Goal: Task Accomplishment & Management: Manage account settings

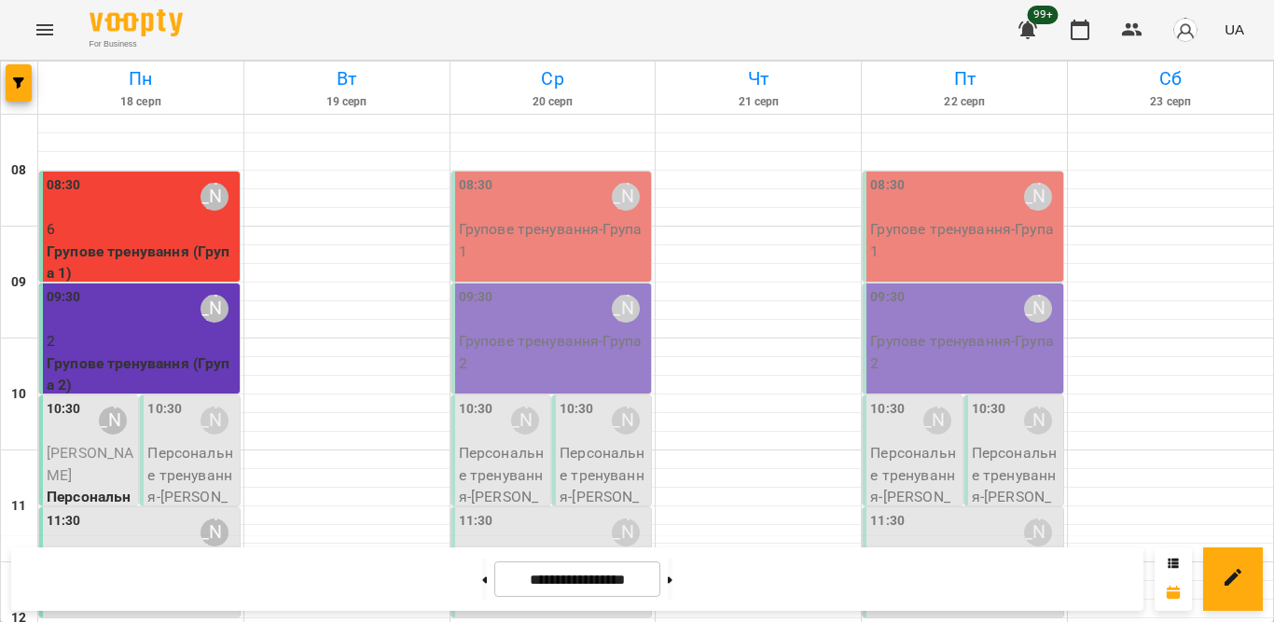
scroll to position [312, 0]
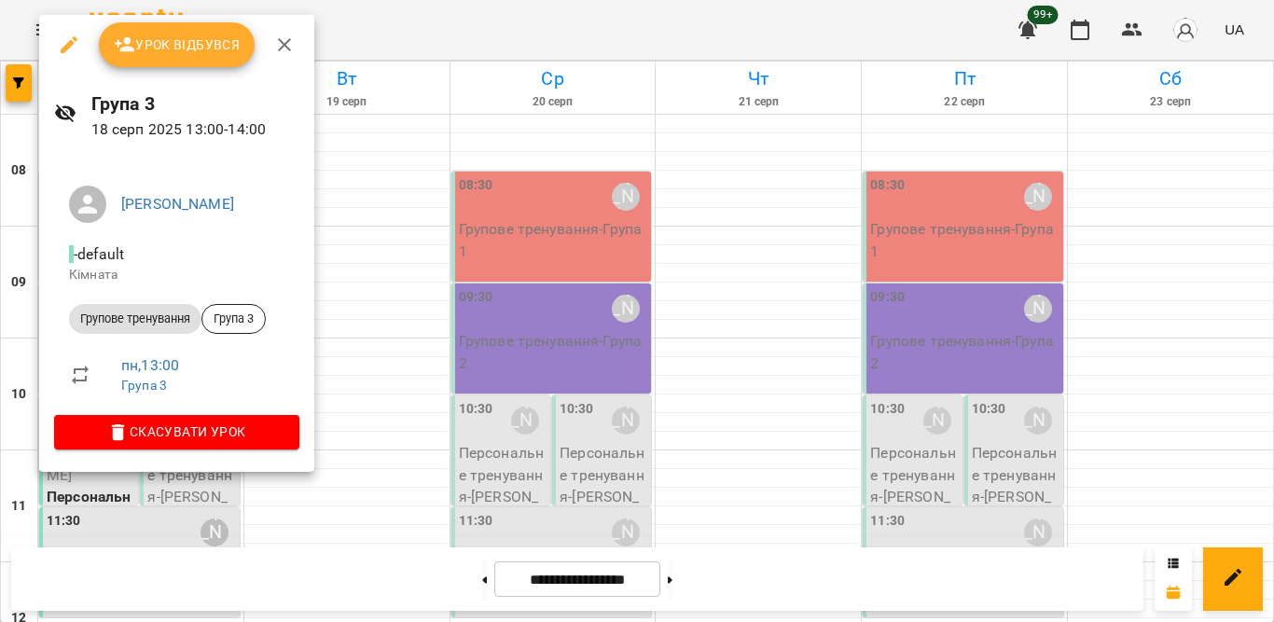
click at [198, 21] on div "Урок відбувся" at bounding box center [176, 45] width 275 height 60
click at [198, 38] on span "Урок відбувся" at bounding box center [177, 45] width 127 height 22
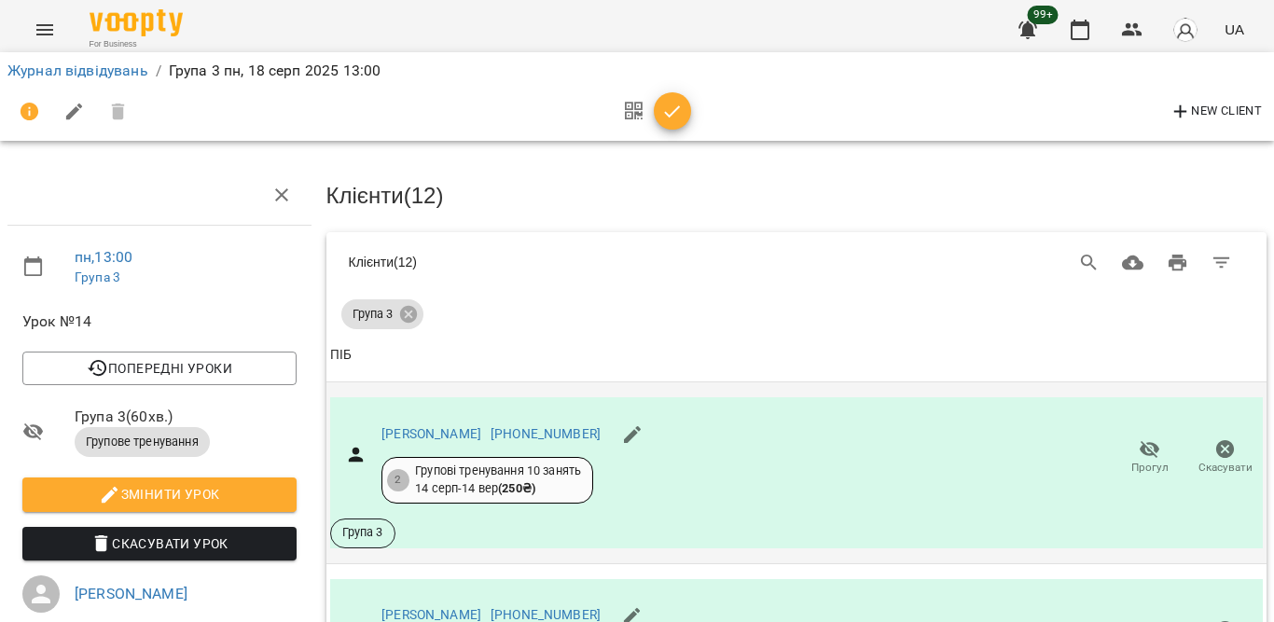
click at [1139, 444] on icon "button" at bounding box center [1149, 449] width 21 height 18
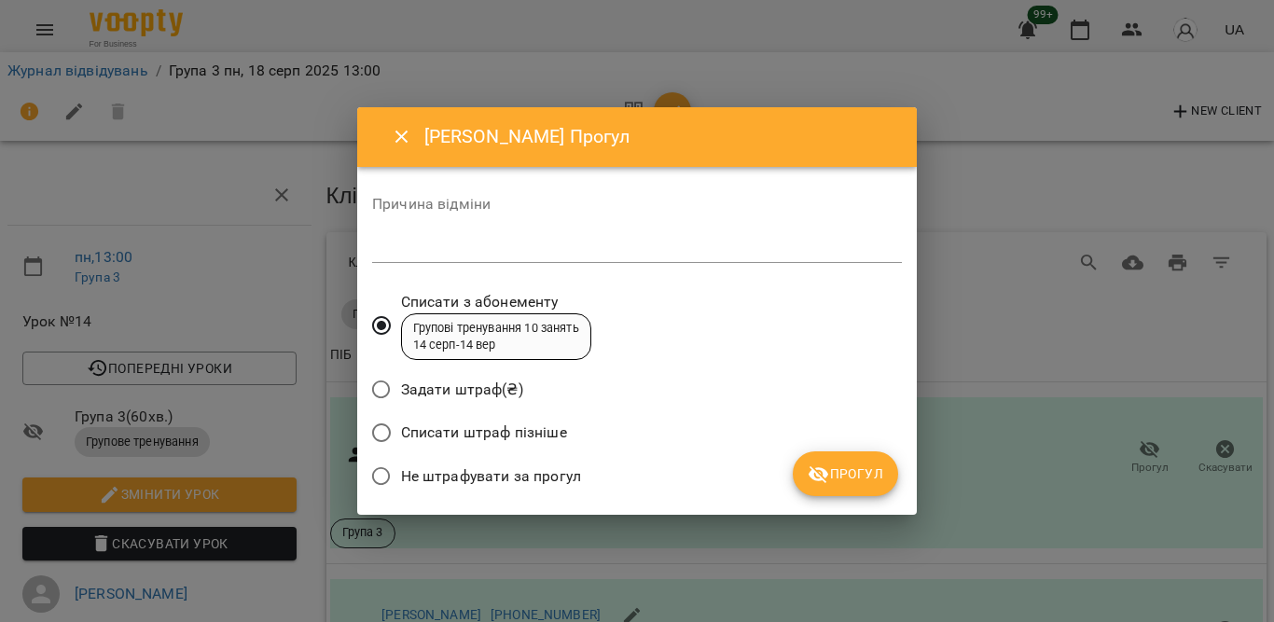
click at [526, 475] on span "Не штрафувати за прогул" at bounding box center [491, 476] width 180 height 22
click at [849, 470] on span "Прогул" at bounding box center [845, 473] width 76 height 22
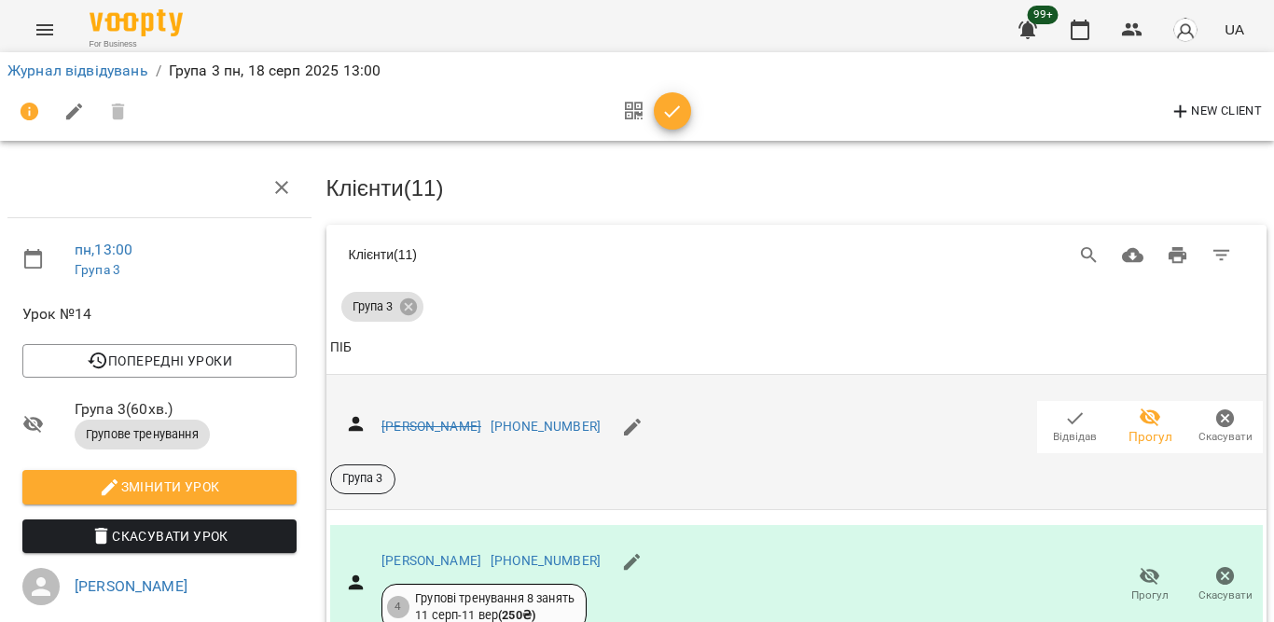
scroll to position [186, 0]
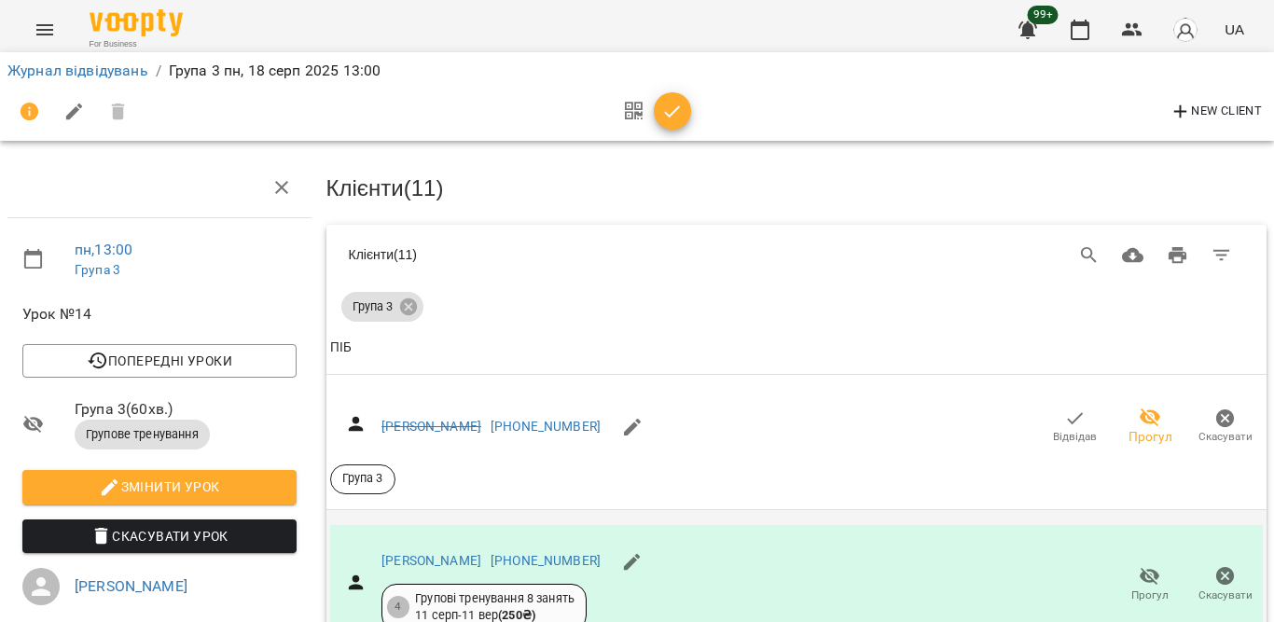
click at [1138, 565] on icon "button" at bounding box center [1149, 576] width 22 height 22
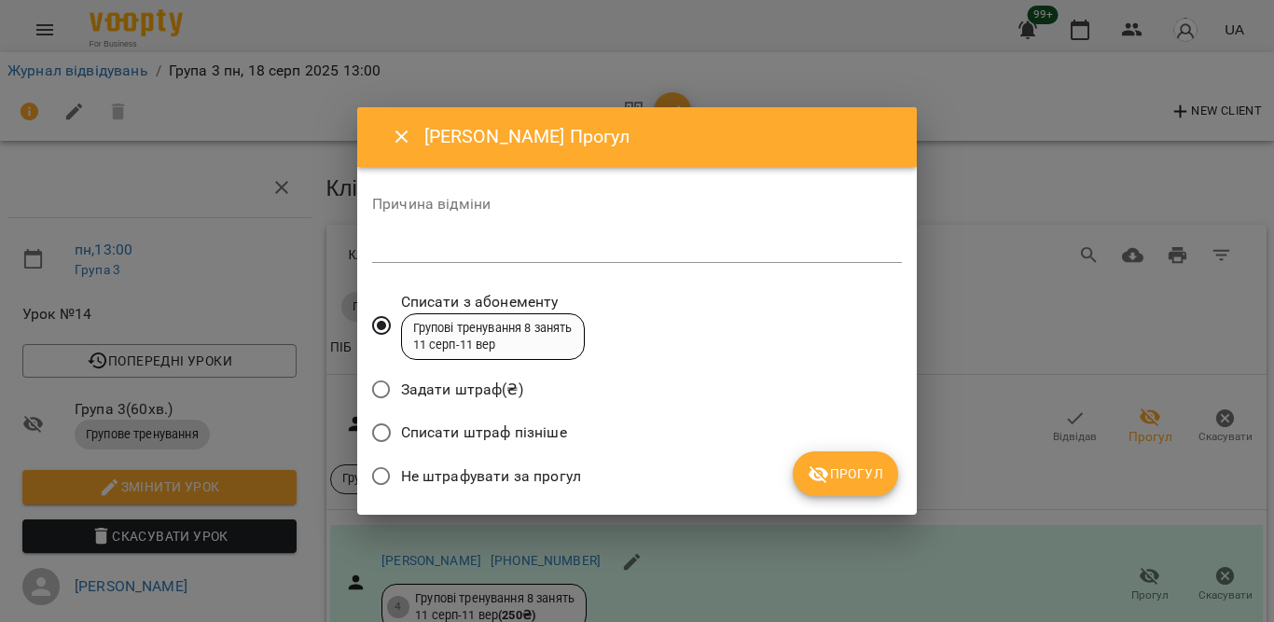
drag, startPoint x: 544, startPoint y: 471, endPoint x: 585, endPoint y: 464, distance: 41.5
click at [544, 472] on span "Не штрафувати за прогул" at bounding box center [491, 476] width 180 height 22
click at [850, 448] on div "Списати штраф пізніше" at bounding box center [637, 435] width 530 height 44
click at [850, 458] on button "Прогул" at bounding box center [845, 473] width 105 height 45
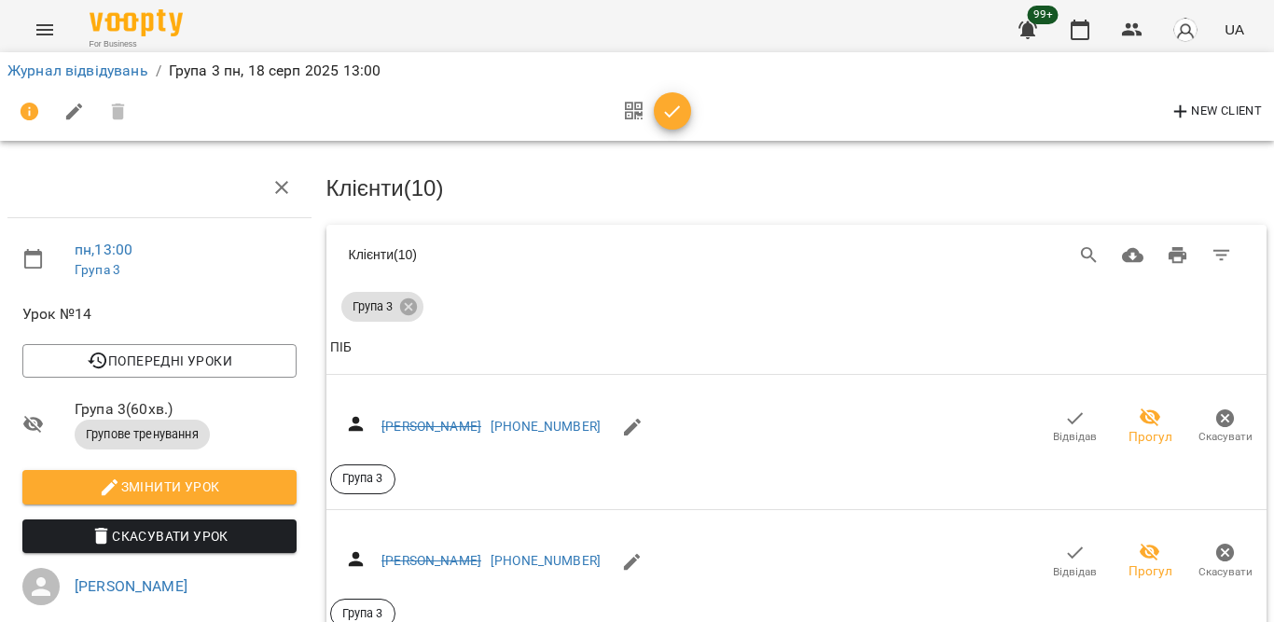
scroll to position [839, 0]
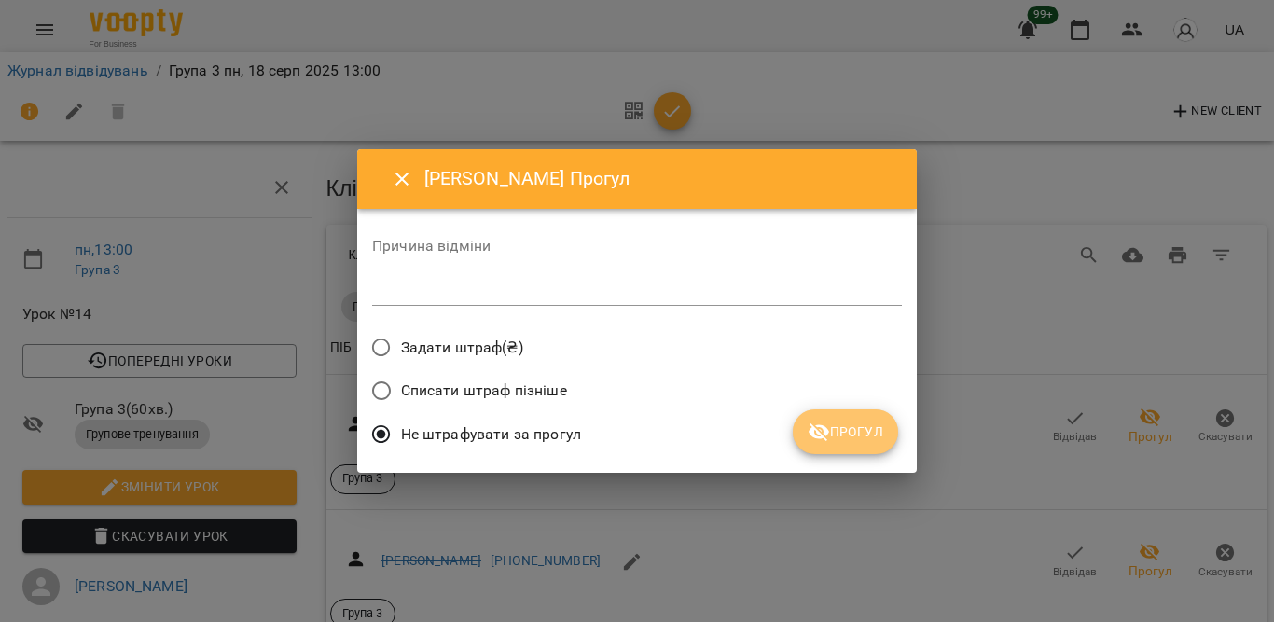
click at [802, 424] on button "Прогул" at bounding box center [845, 431] width 105 height 45
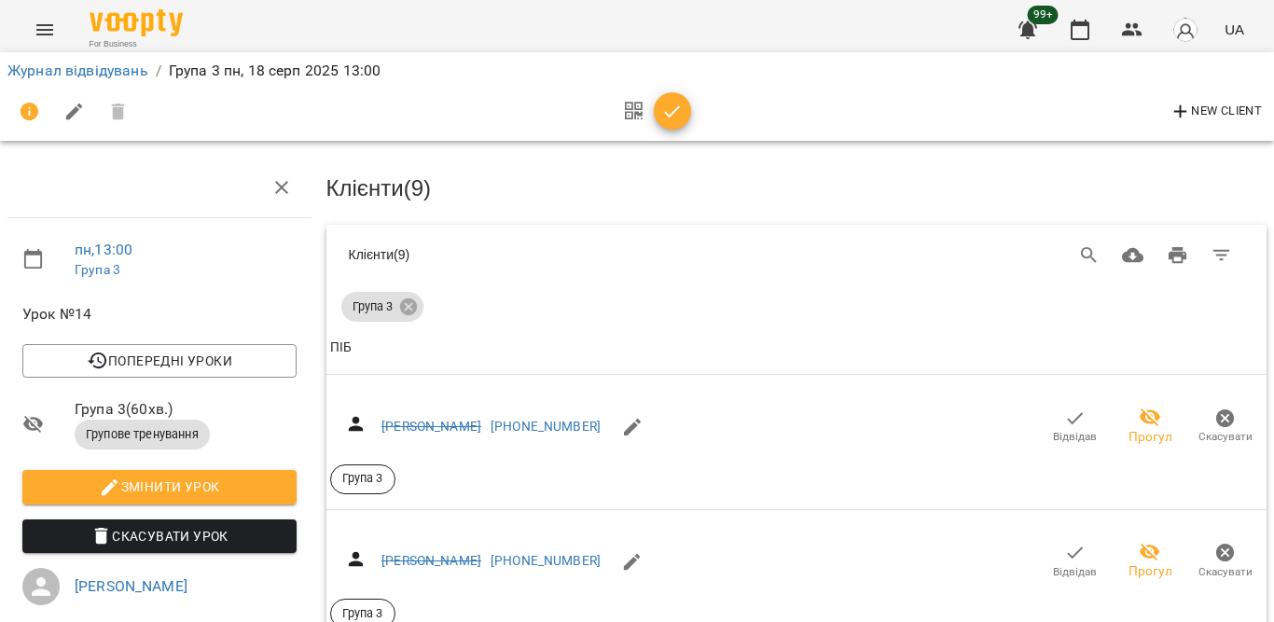
scroll to position [1241, 0]
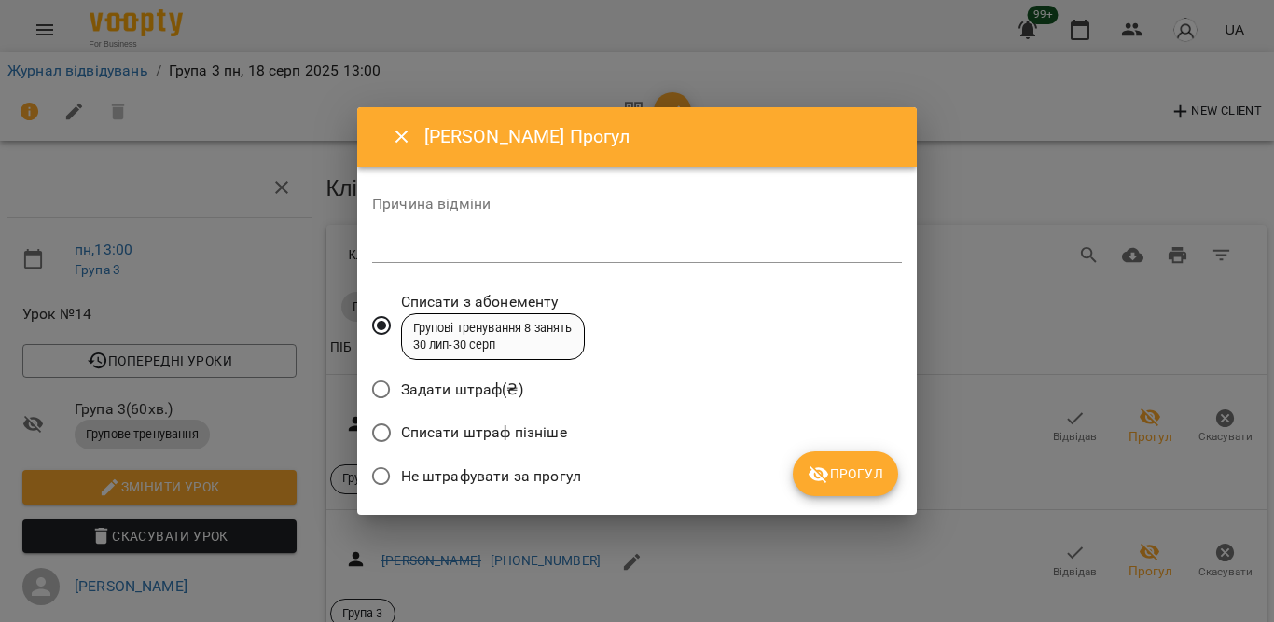
click at [554, 467] on span "Не штрафувати за прогул" at bounding box center [491, 476] width 180 height 22
click at [839, 468] on span "Прогул" at bounding box center [845, 473] width 76 height 22
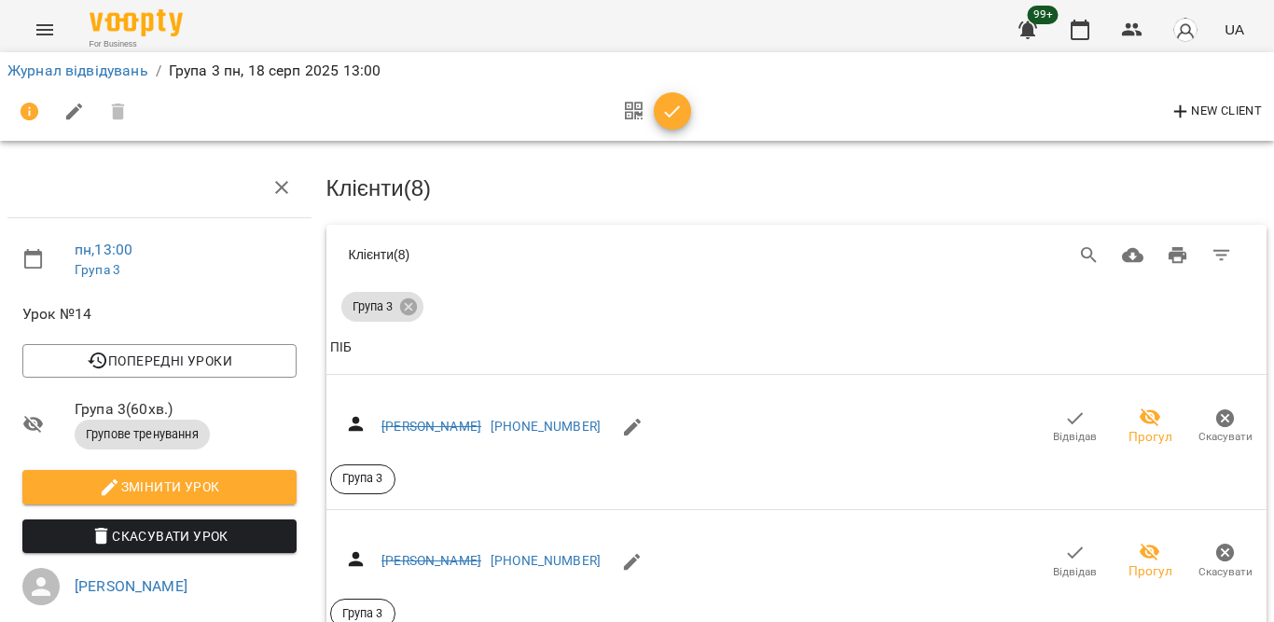
scroll to position [1428, 0]
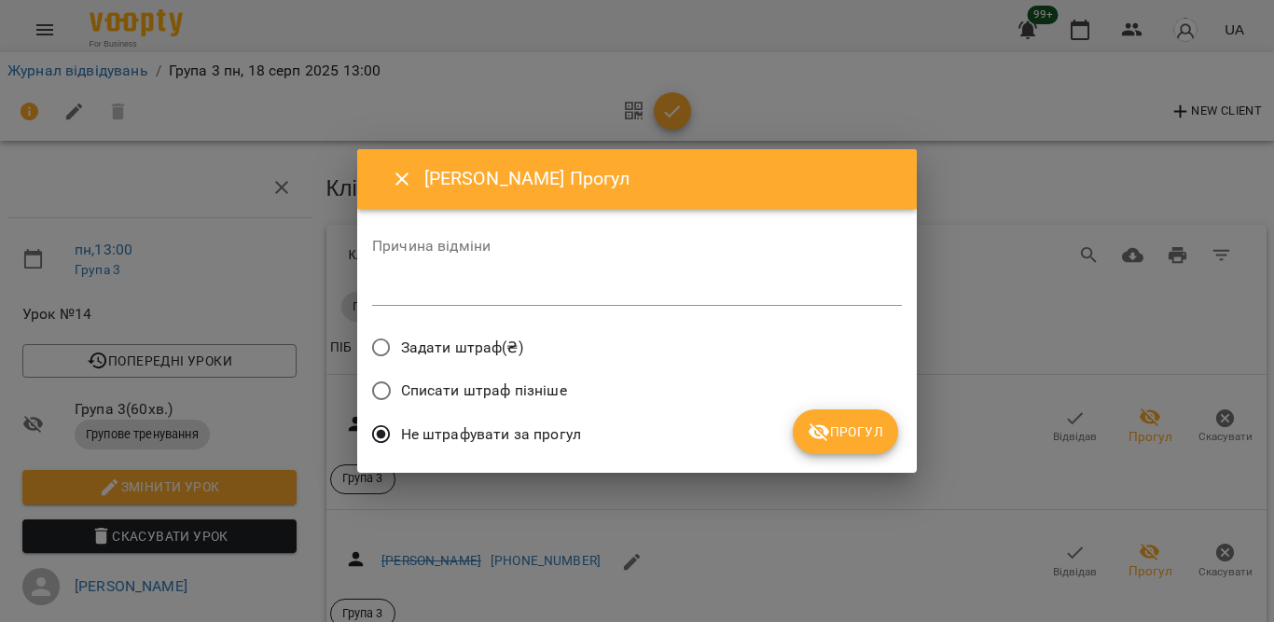
click at [821, 436] on icon "submit" at bounding box center [818, 432] width 21 height 18
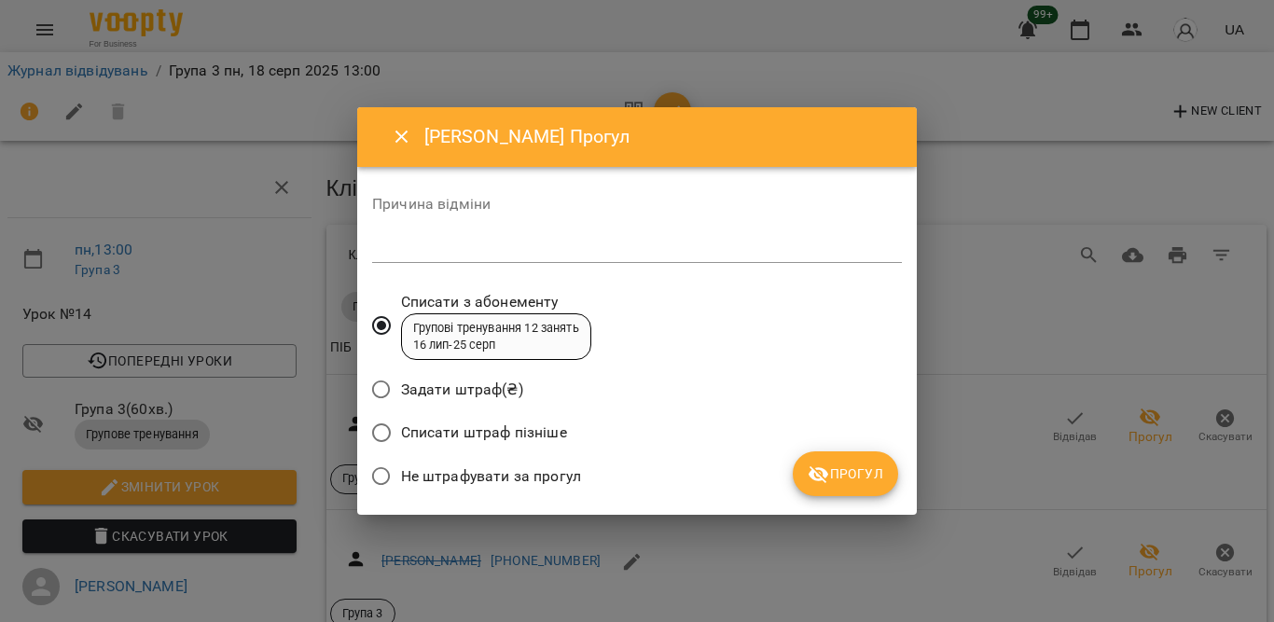
click at [491, 476] on span "Не штрафувати за прогул" at bounding box center [491, 476] width 180 height 22
click at [852, 470] on span "Прогул" at bounding box center [845, 473] width 76 height 22
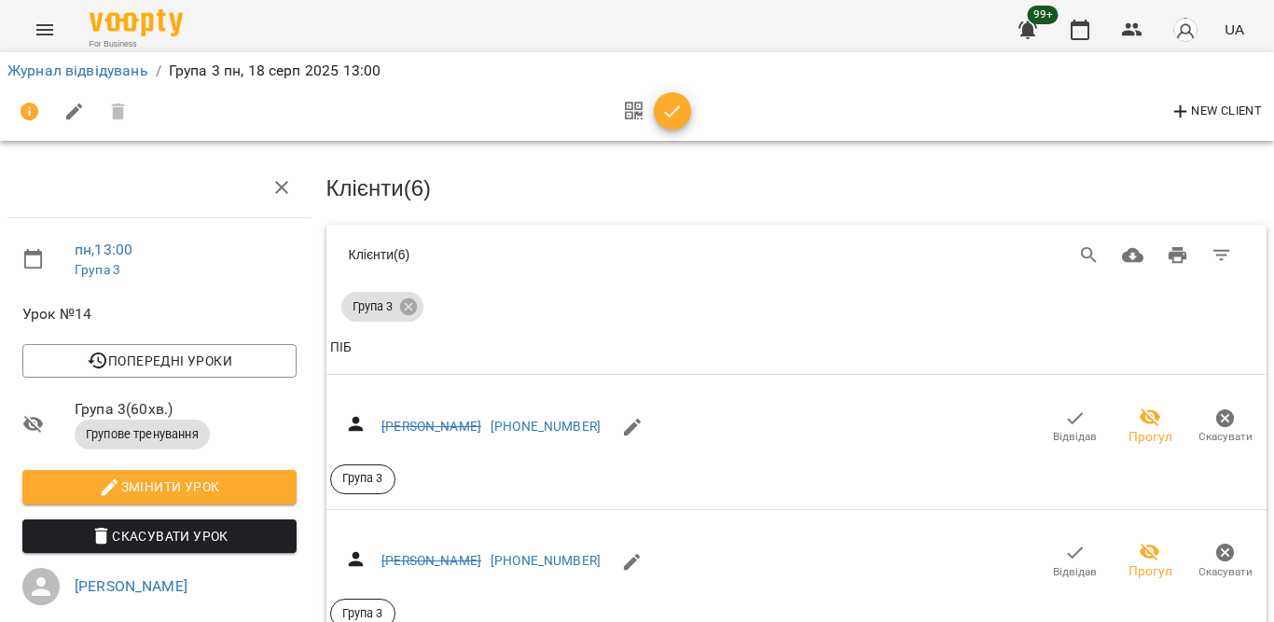
scroll to position [1652, 0]
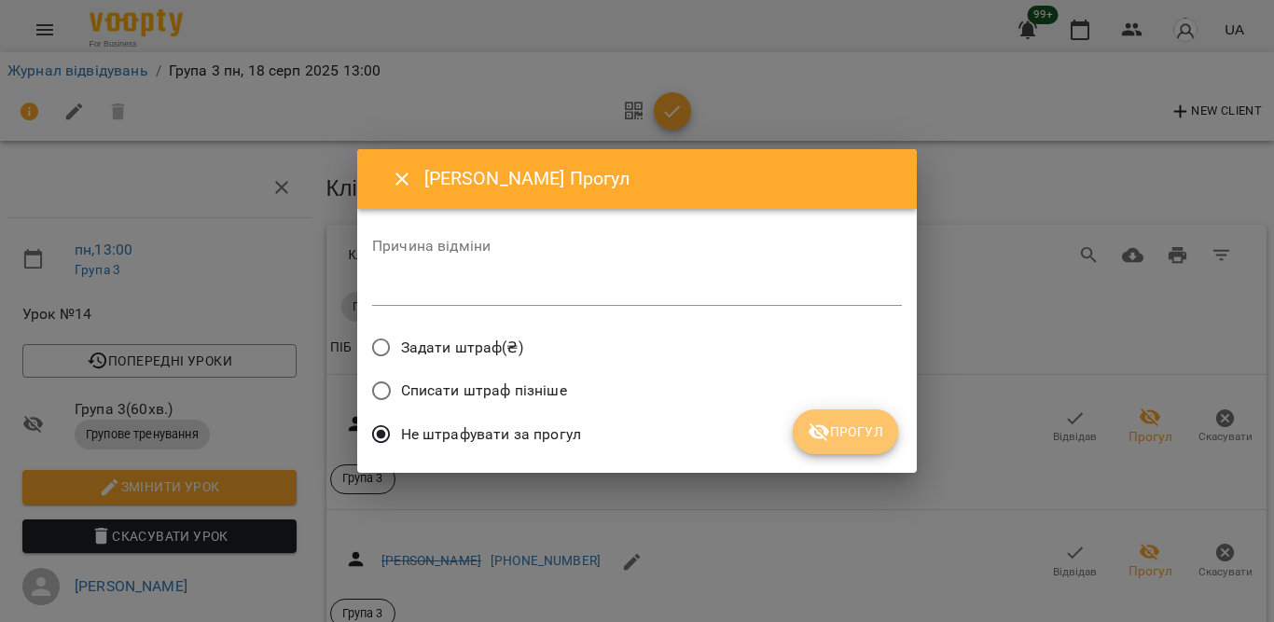
drag, startPoint x: 811, startPoint y: 431, endPoint x: 875, endPoint y: 432, distance: 63.4
click at [813, 431] on icon "submit" at bounding box center [818, 432] width 21 height 18
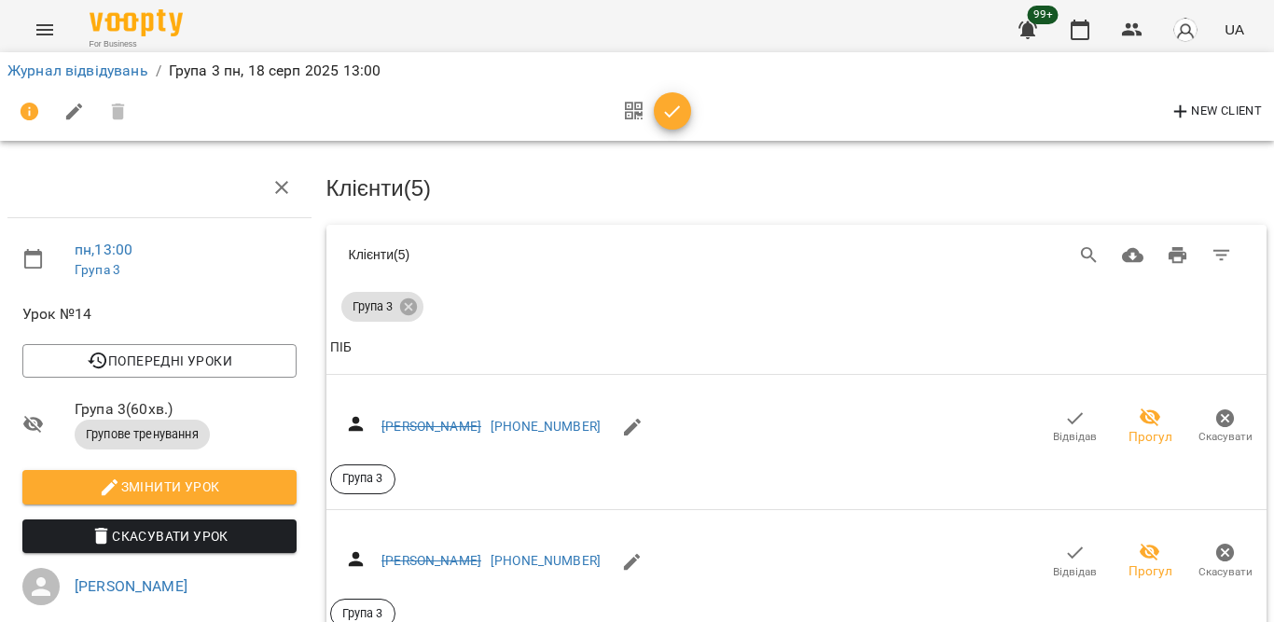
scroll to position [1689, 0]
click at [683, 110] on span "button" at bounding box center [672, 112] width 37 height 22
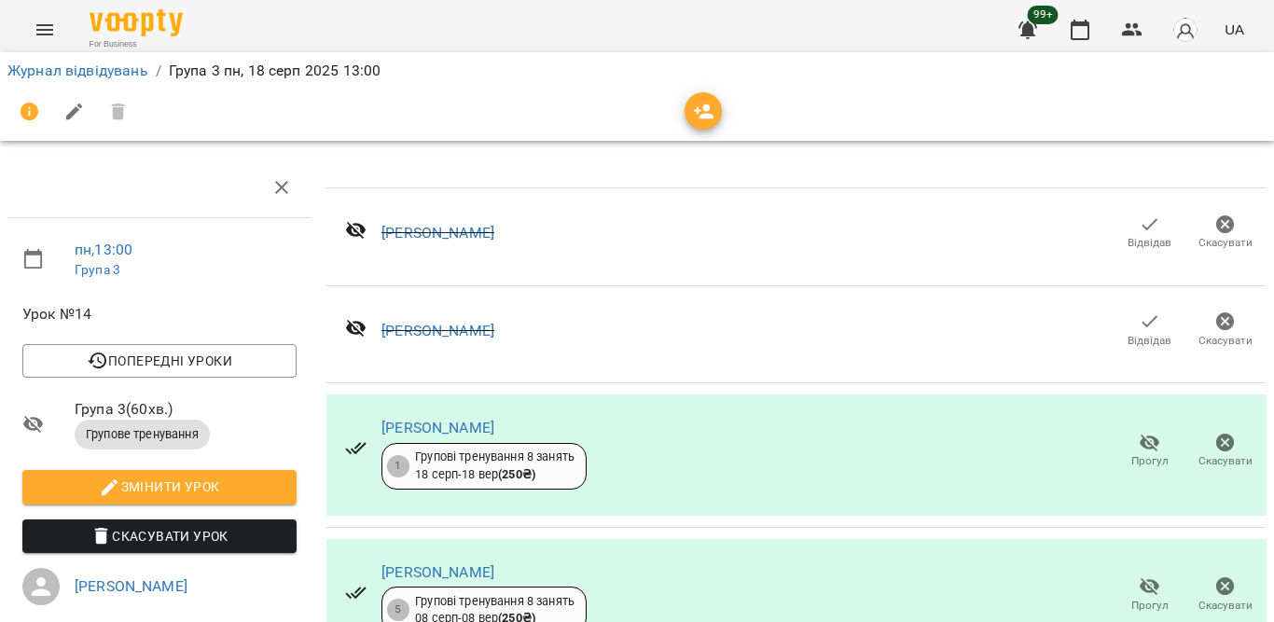
scroll to position [1008, 0]
click at [1069, 30] on button "button" at bounding box center [1079, 29] width 45 height 45
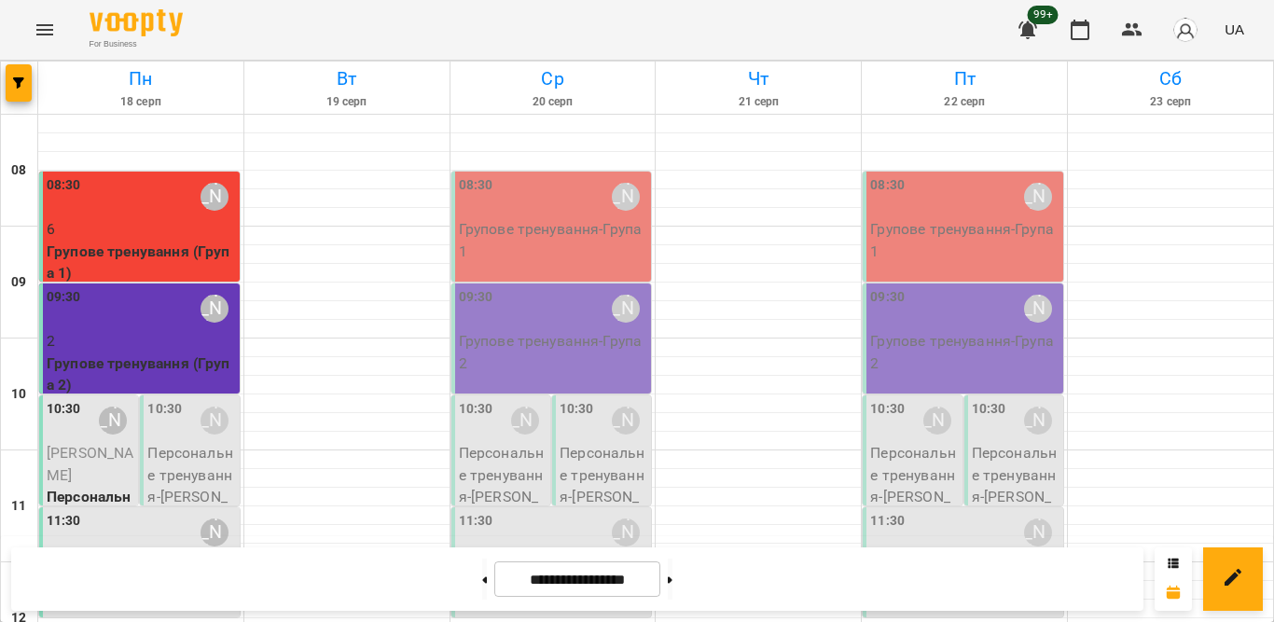
scroll to position [186, 0]
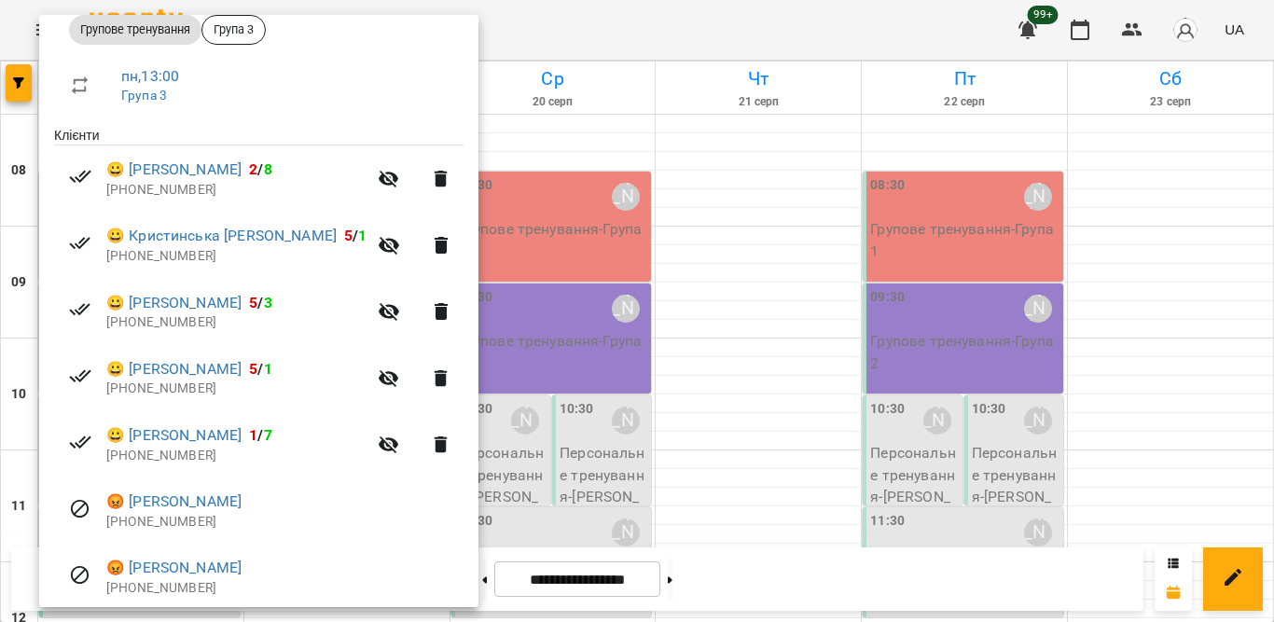
scroll to position [280, 0]
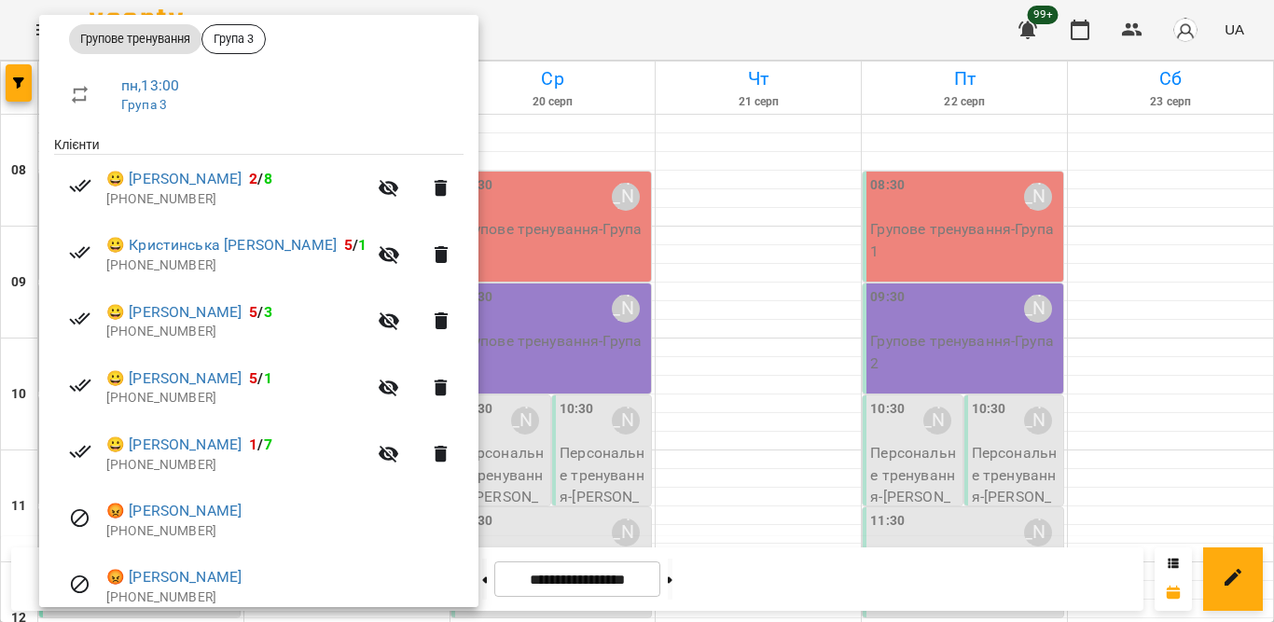
click at [566, 42] on div at bounding box center [637, 311] width 1274 height 622
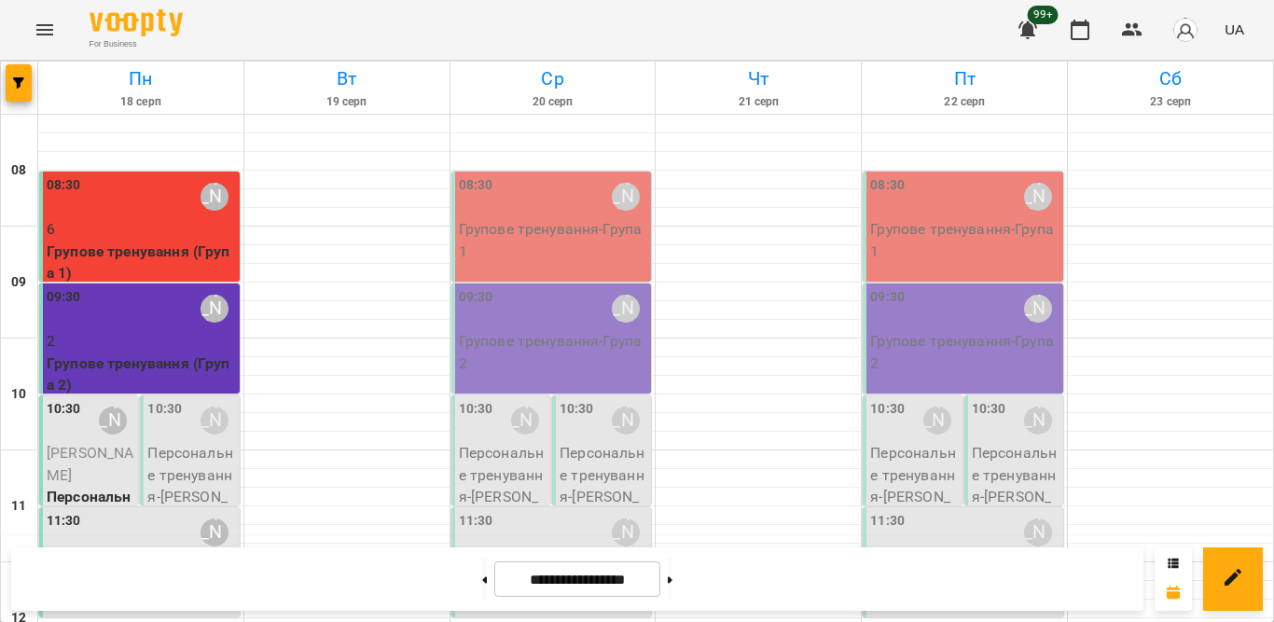
scroll to position [823, 0]
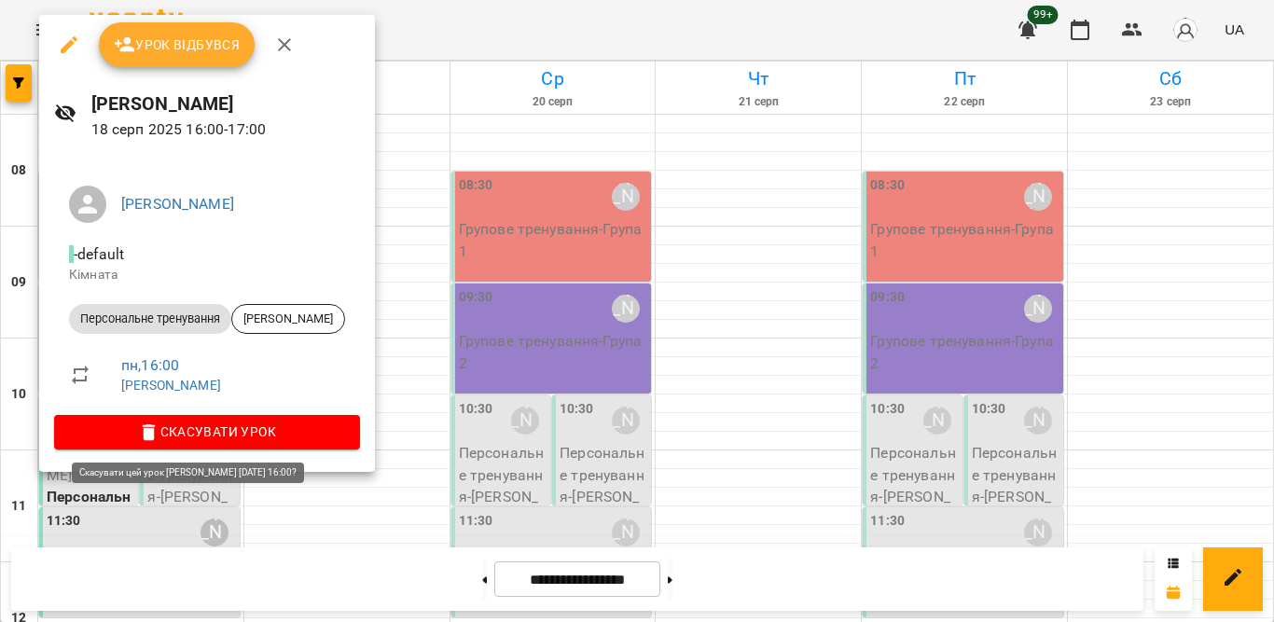
click at [149, 424] on icon "button" at bounding box center [149, 432] width 22 height 22
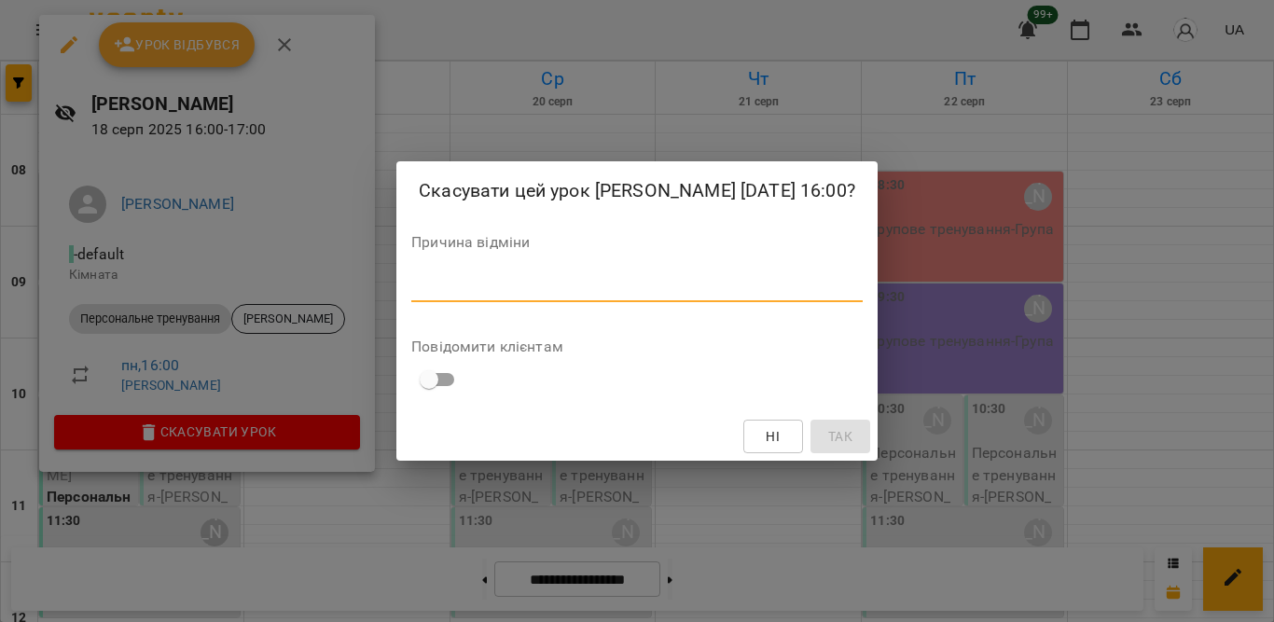
click at [622, 296] on textarea at bounding box center [636, 287] width 451 height 18
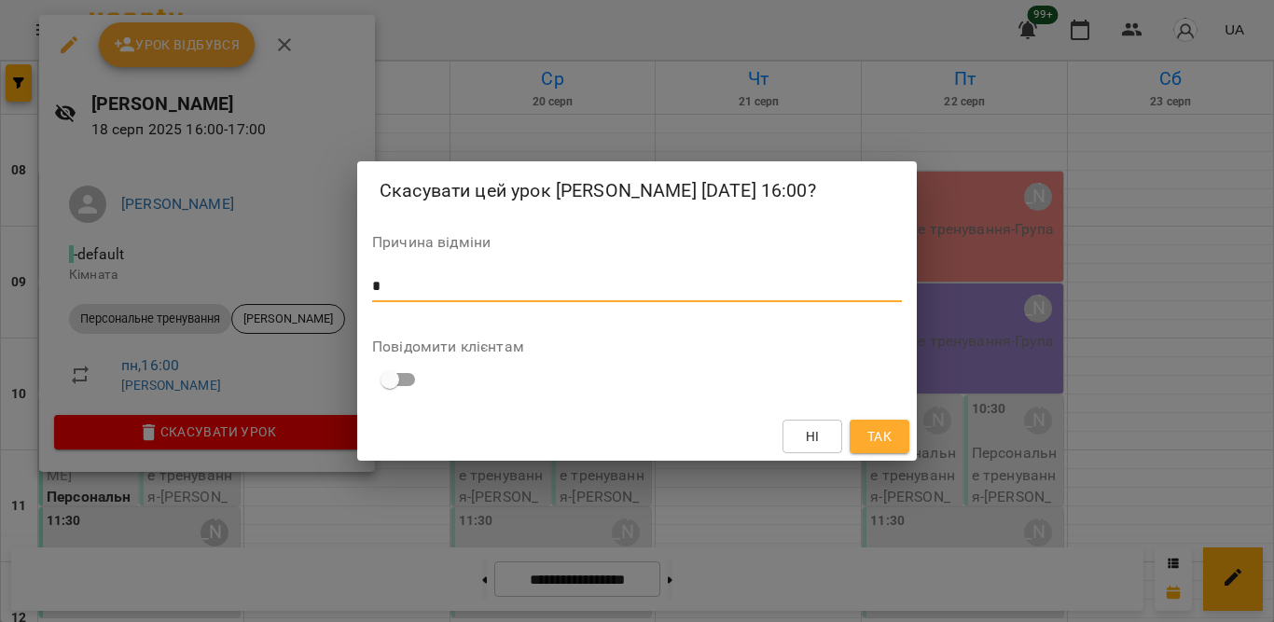
type textarea "*"
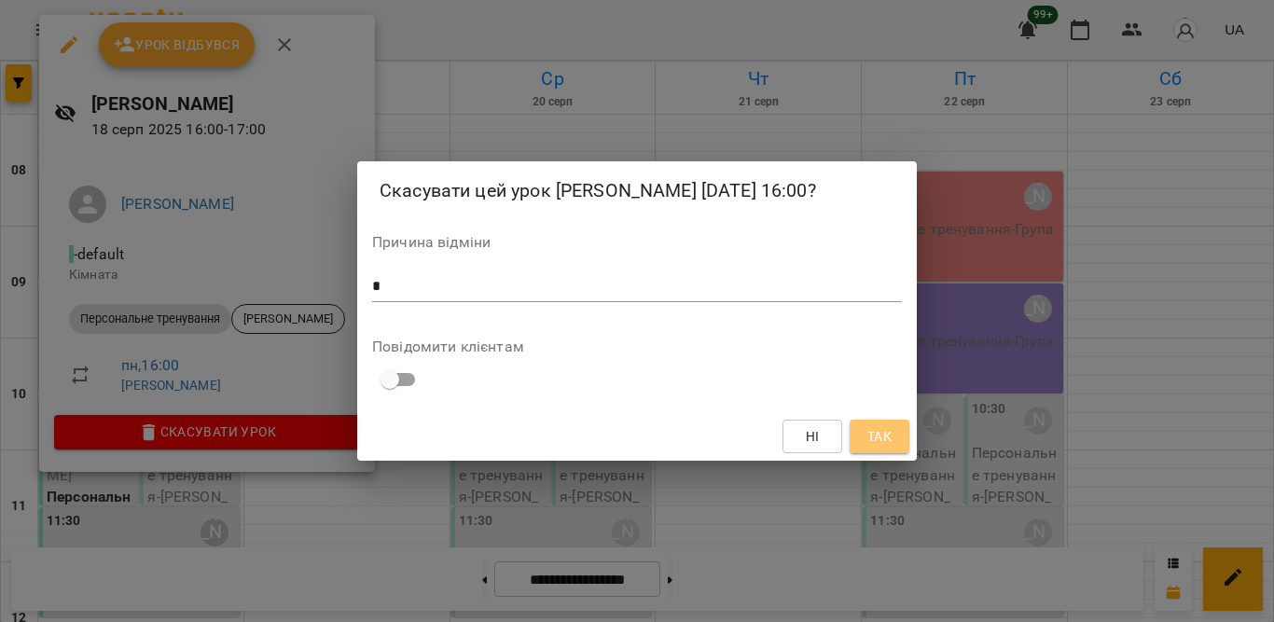
click at [880, 442] on span "Так" at bounding box center [879, 436] width 24 height 22
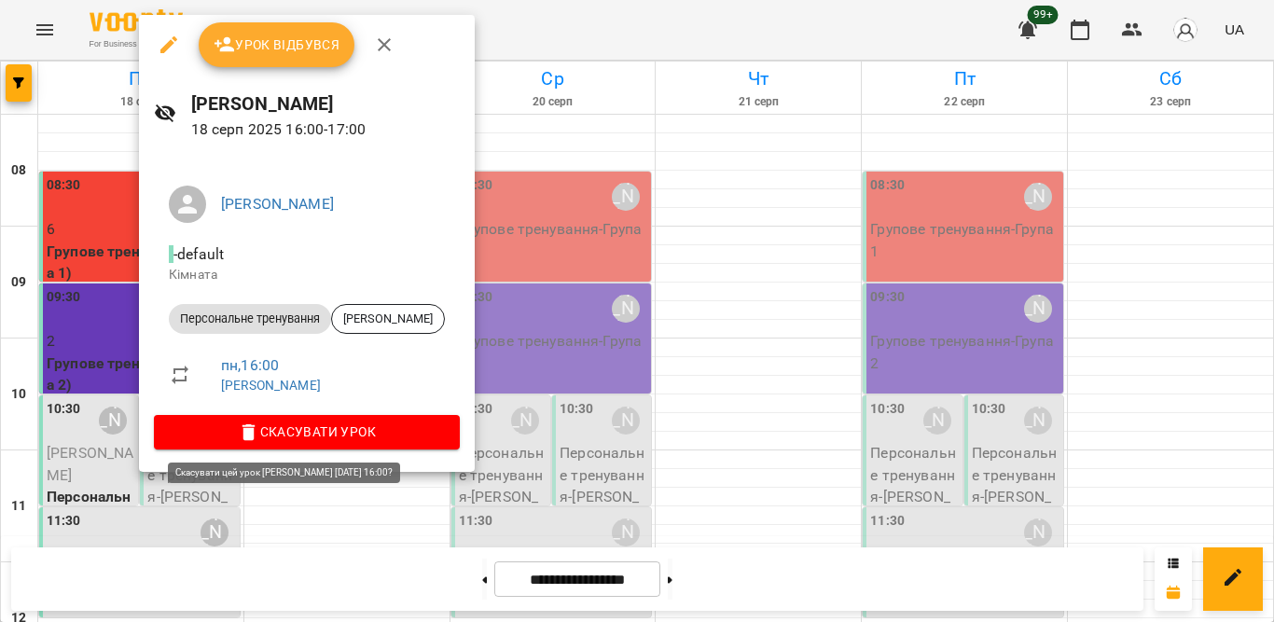
click at [342, 423] on span "Скасувати Урок" at bounding box center [307, 432] width 276 height 22
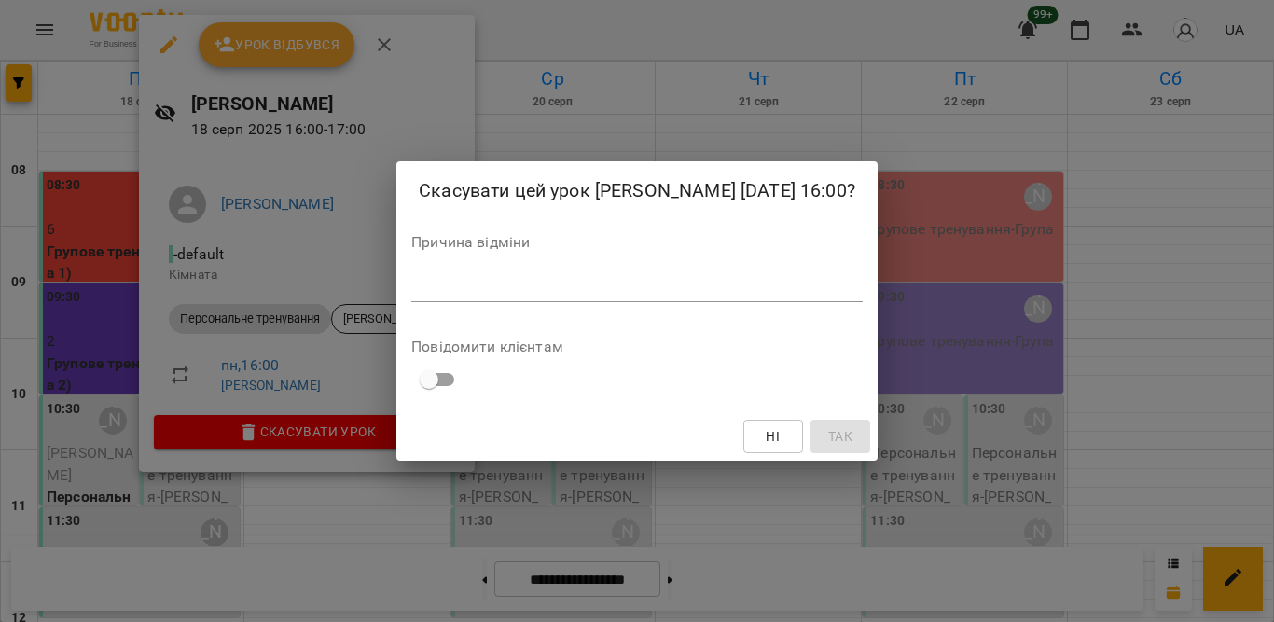
click at [490, 302] on div "*" at bounding box center [636, 287] width 451 height 30
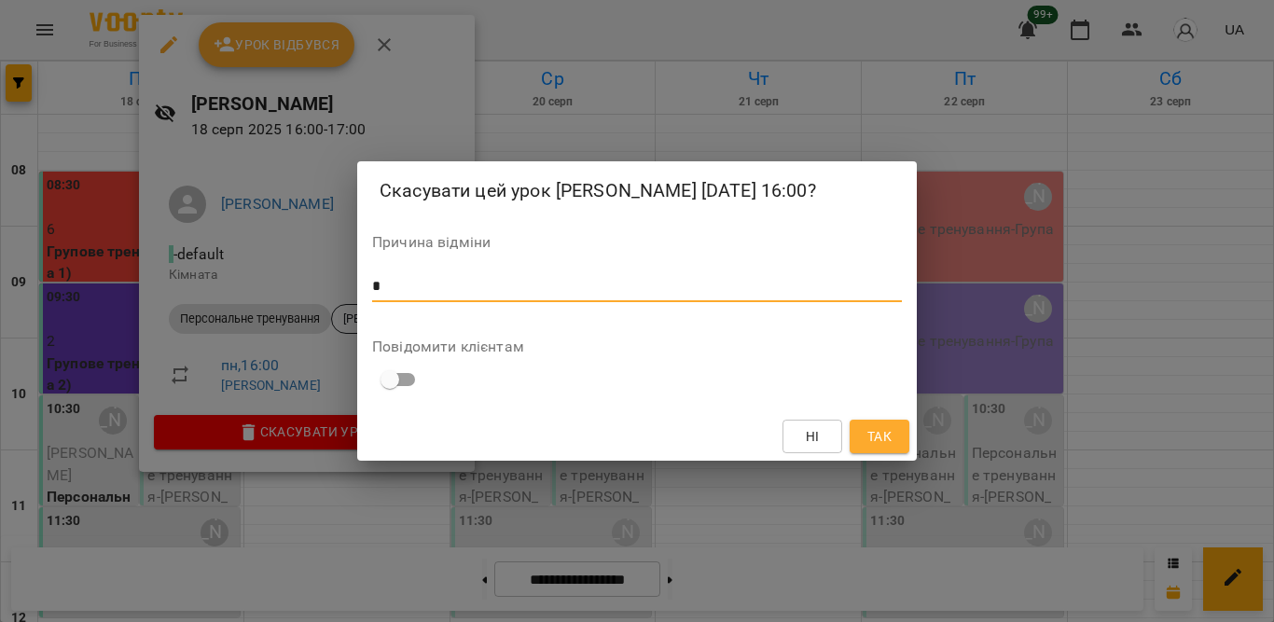
type textarea "*"
click at [885, 448] on span "Так" at bounding box center [879, 436] width 24 height 22
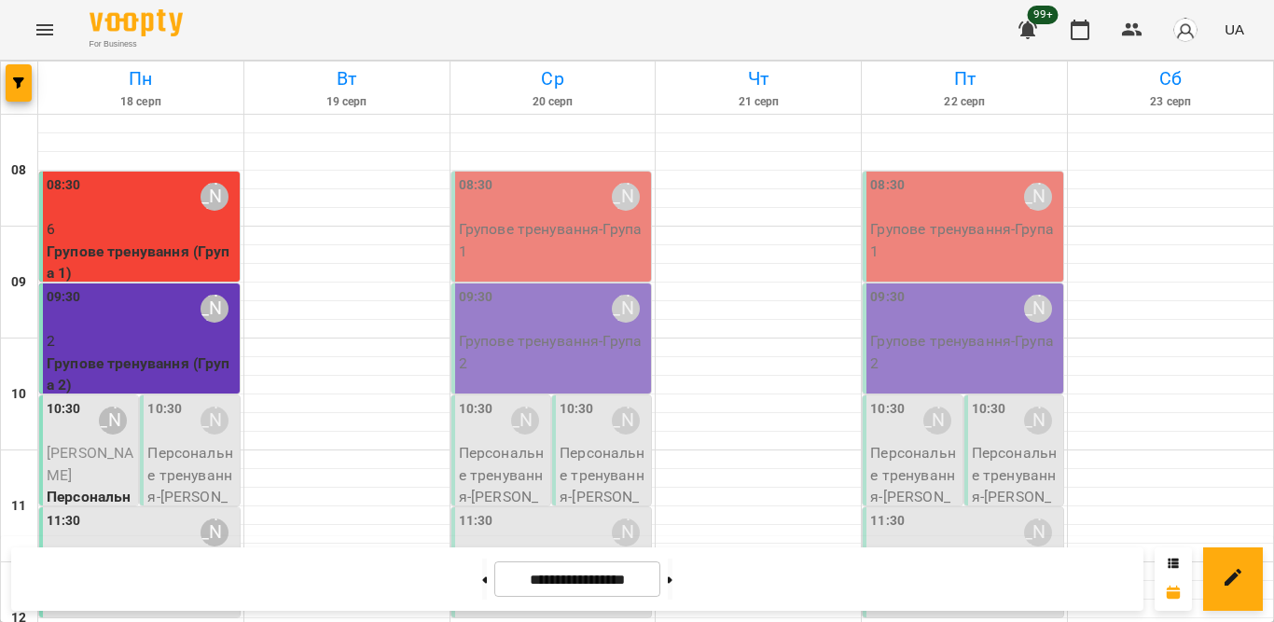
scroll to position [637, 0]
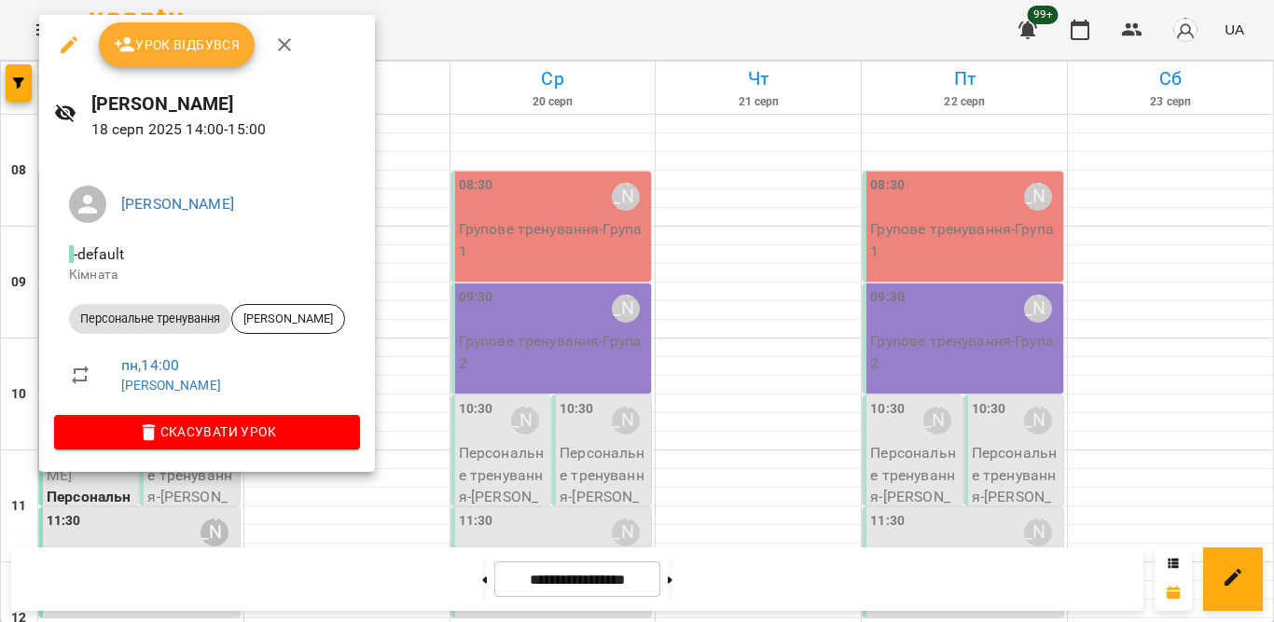
click at [214, 53] on span "Урок відбувся" at bounding box center [177, 45] width 127 height 22
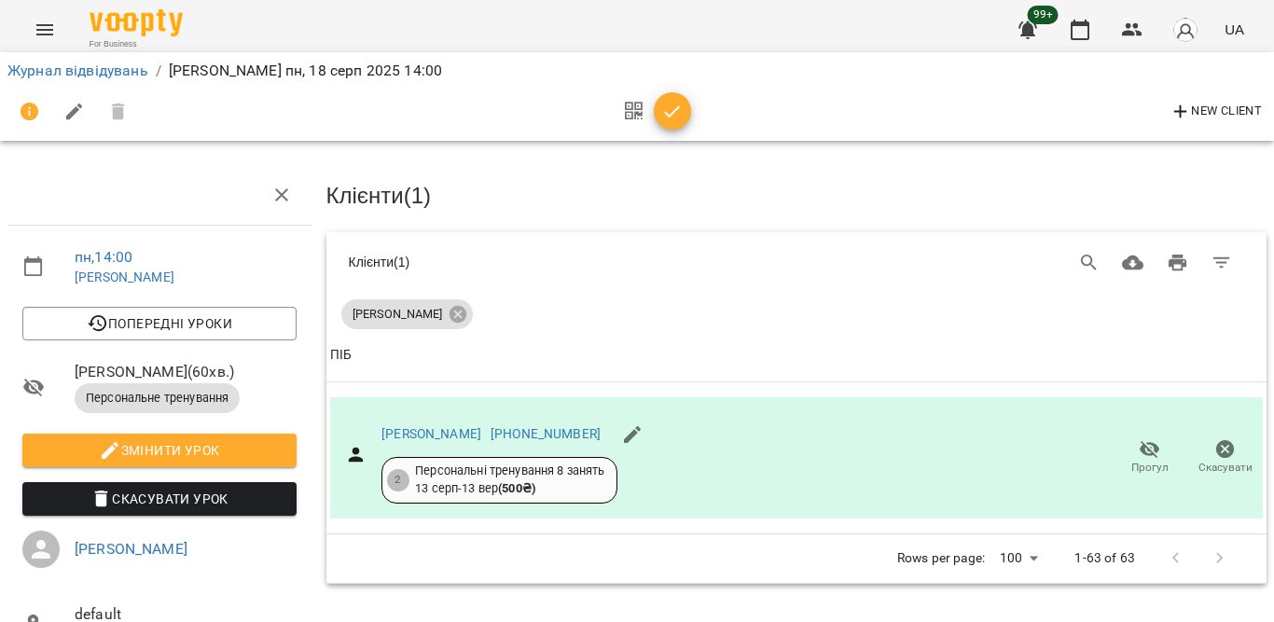
click at [671, 118] on icon "button" at bounding box center [672, 112] width 22 height 22
